Goal: Transaction & Acquisition: Purchase product/service

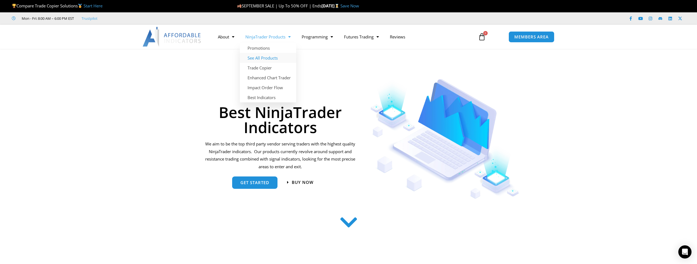
click at [270, 59] on link "See All Products" at bounding box center [268, 58] width 56 height 10
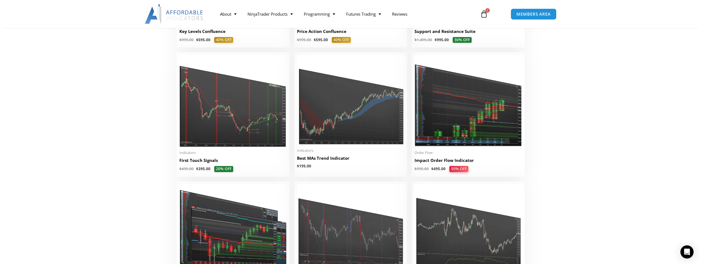
scroll to position [870, 0]
